Goal: Transaction & Acquisition: Purchase product/service

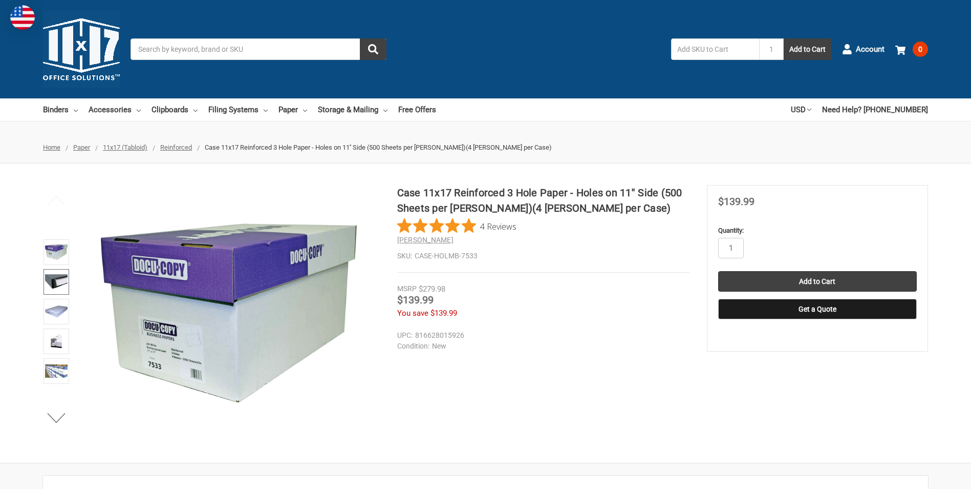
click at [59, 279] on img at bounding box center [56, 281] width 23 height 23
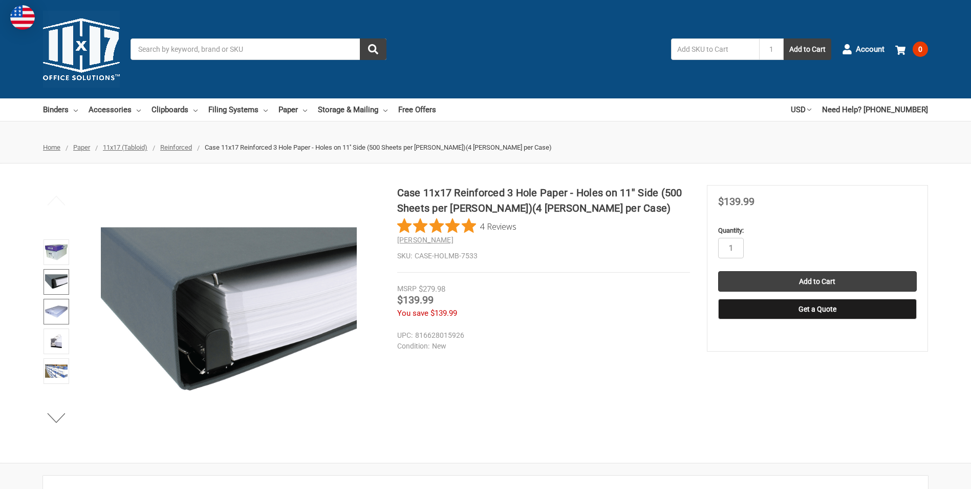
click at [62, 311] on img at bounding box center [56, 311] width 23 height 23
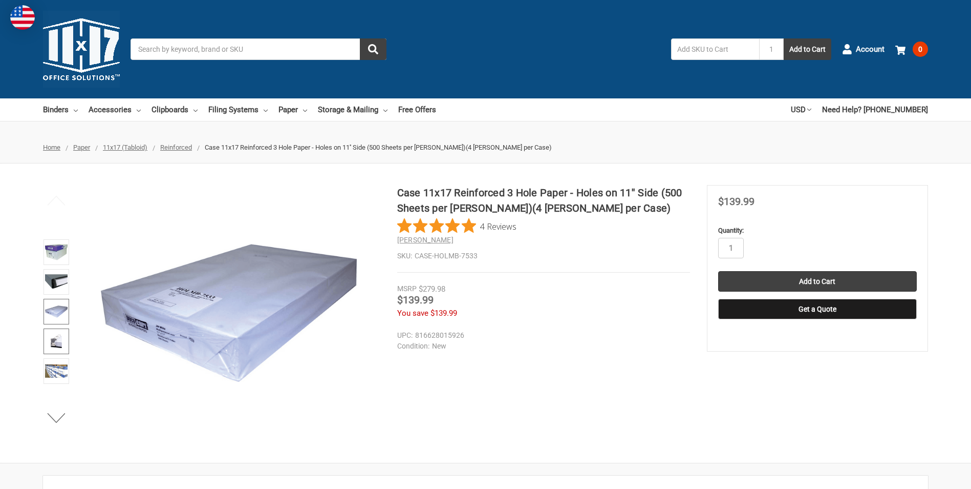
click at [62, 338] on img at bounding box center [56, 341] width 23 height 23
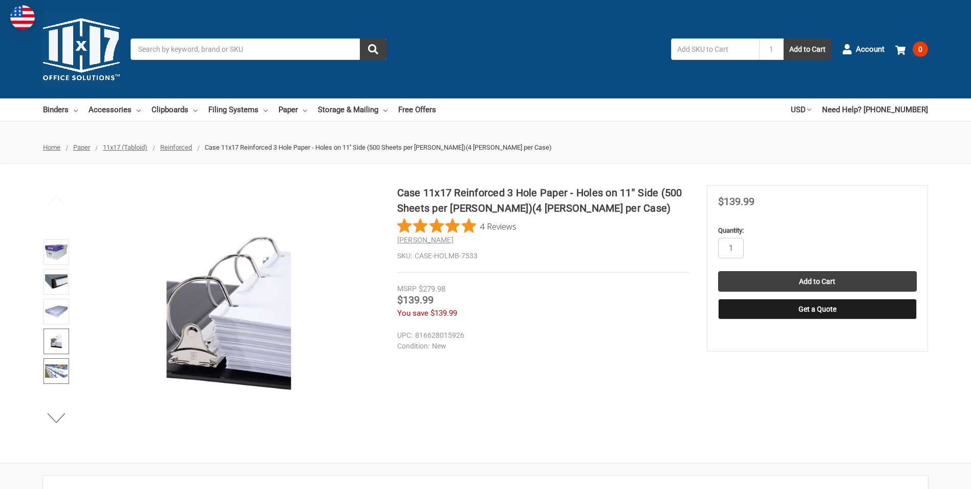
click at [60, 366] on img at bounding box center [56, 370] width 23 height 23
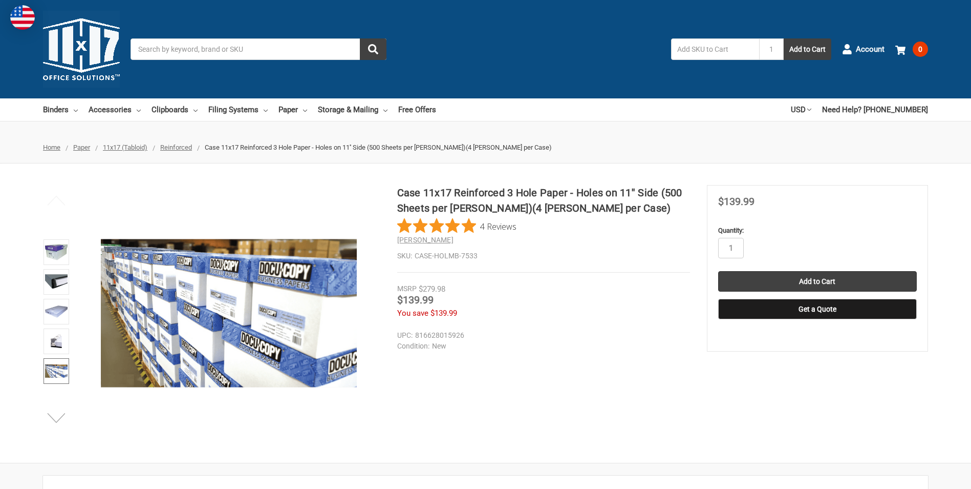
click at [57, 412] on button "Next" at bounding box center [56, 417] width 31 height 20
